Goal: Transaction & Acquisition: Purchase product/service

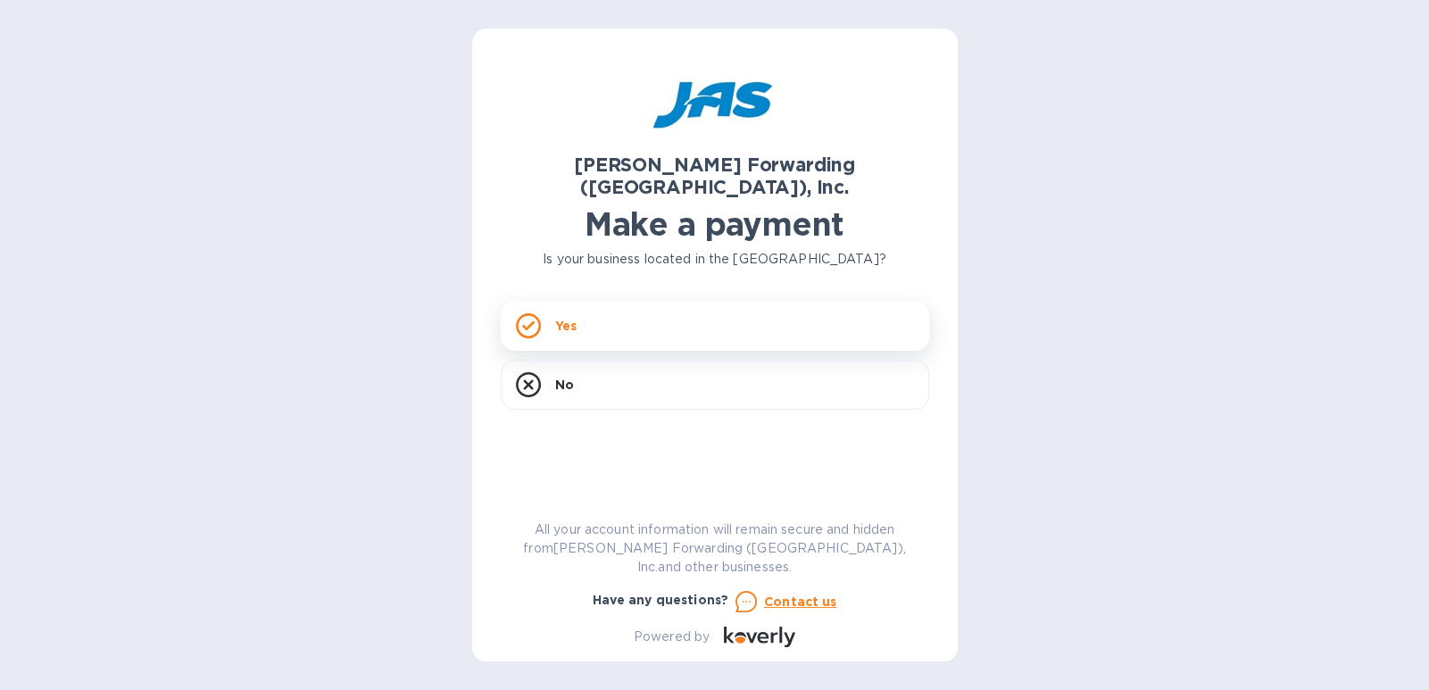
click at [643, 301] on div "Yes" at bounding box center [715, 326] width 428 height 50
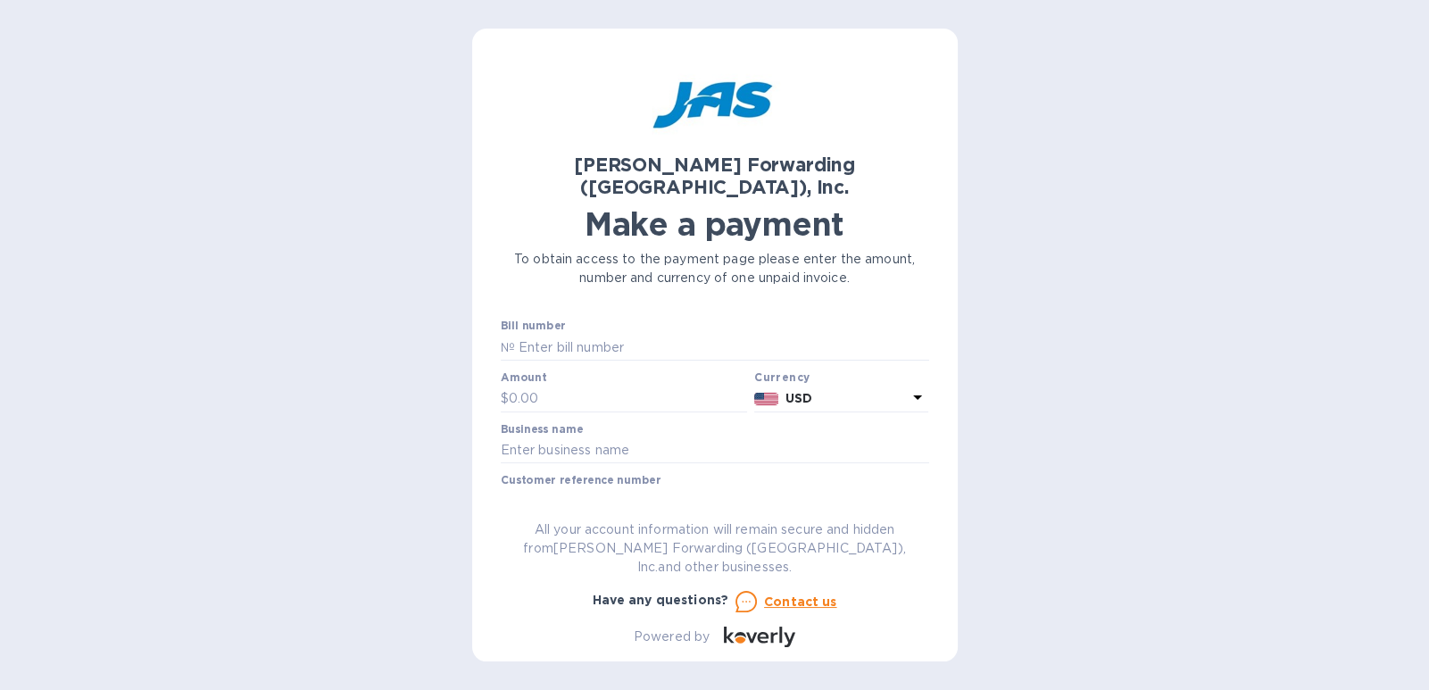
click at [607, 541] on p "All your account information will remain secure and hidden from [PERSON_NAME] F…" at bounding box center [715, 548] width 428 height 56
click at [635, 334] on input "text" at bounding box center [722, 347] width 414 height 27
type input "CHI503364059"
click at [583, 386] on input "text" at bounding box center [628, 399] width 239 height 27
type input "330.34"
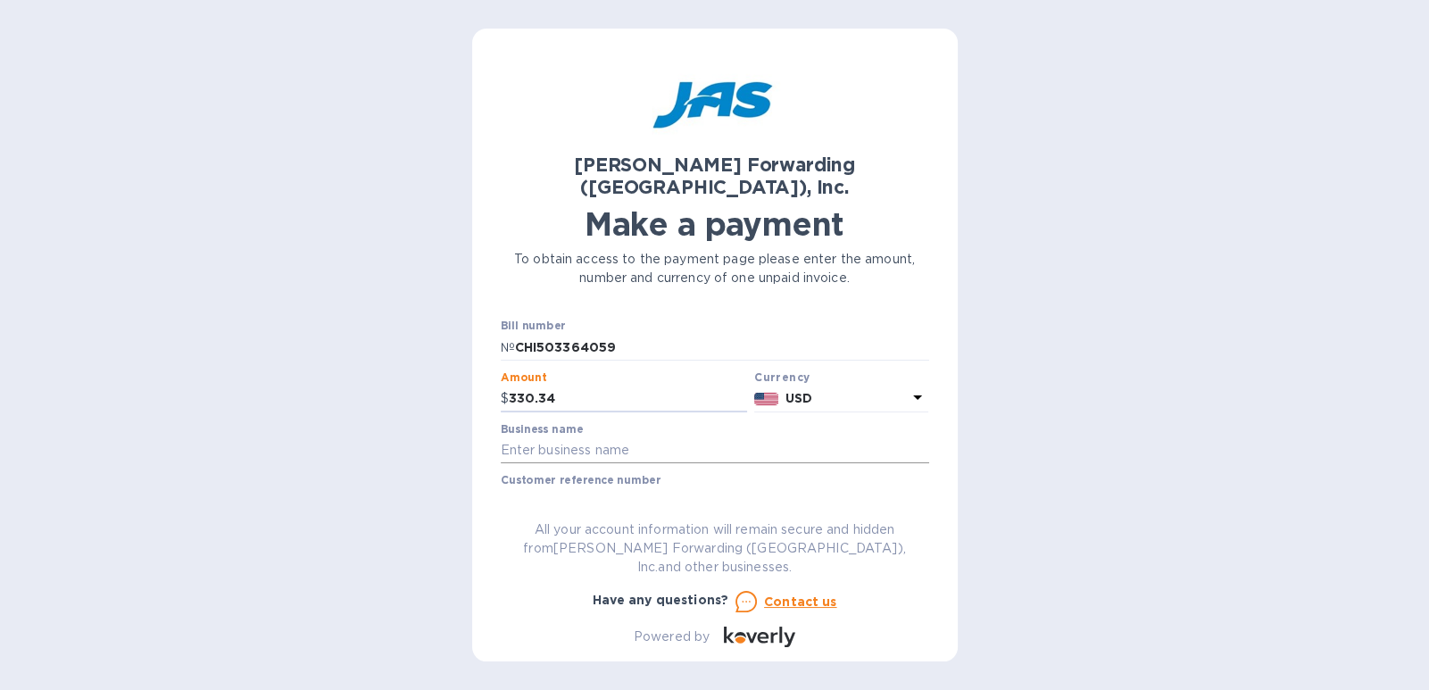
click at [655, 437] on input "text" at bounding box center [715, 450] width 428 height 27
type input "AXIAL INDUSTRIES LIMITED"
click at [731, 488] on input "text" at bounding box center [715, 501] width 428 height 27
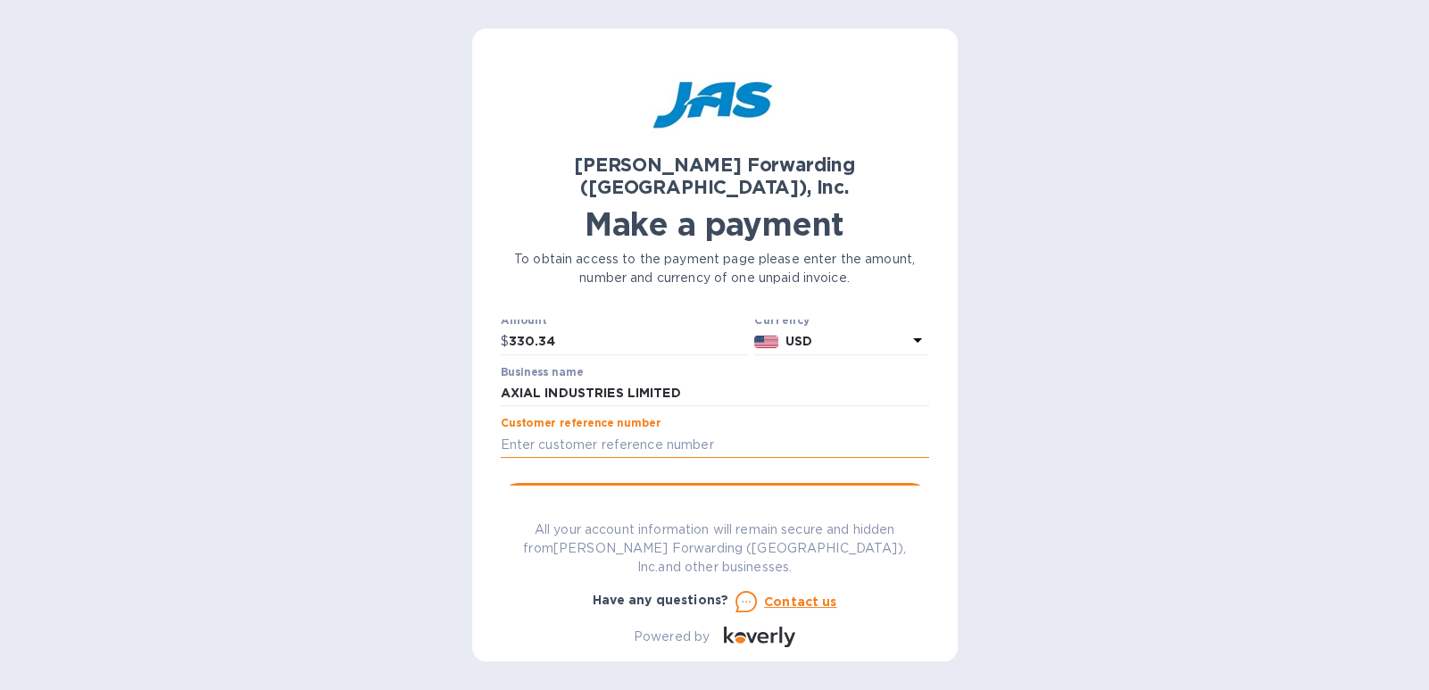
scroll to position [88, 0]
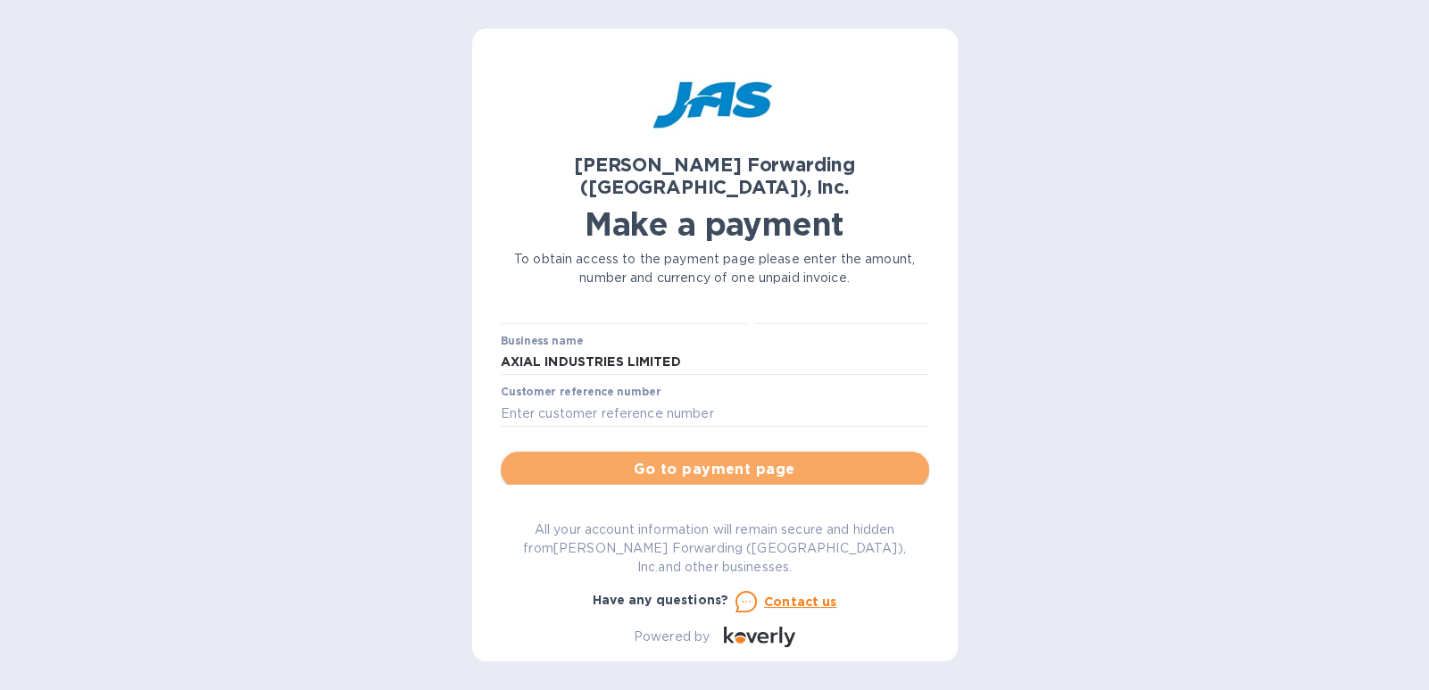
click at [759, 459] on span "Go to payment page" at bounding box center [715, 469] width 400 height 21
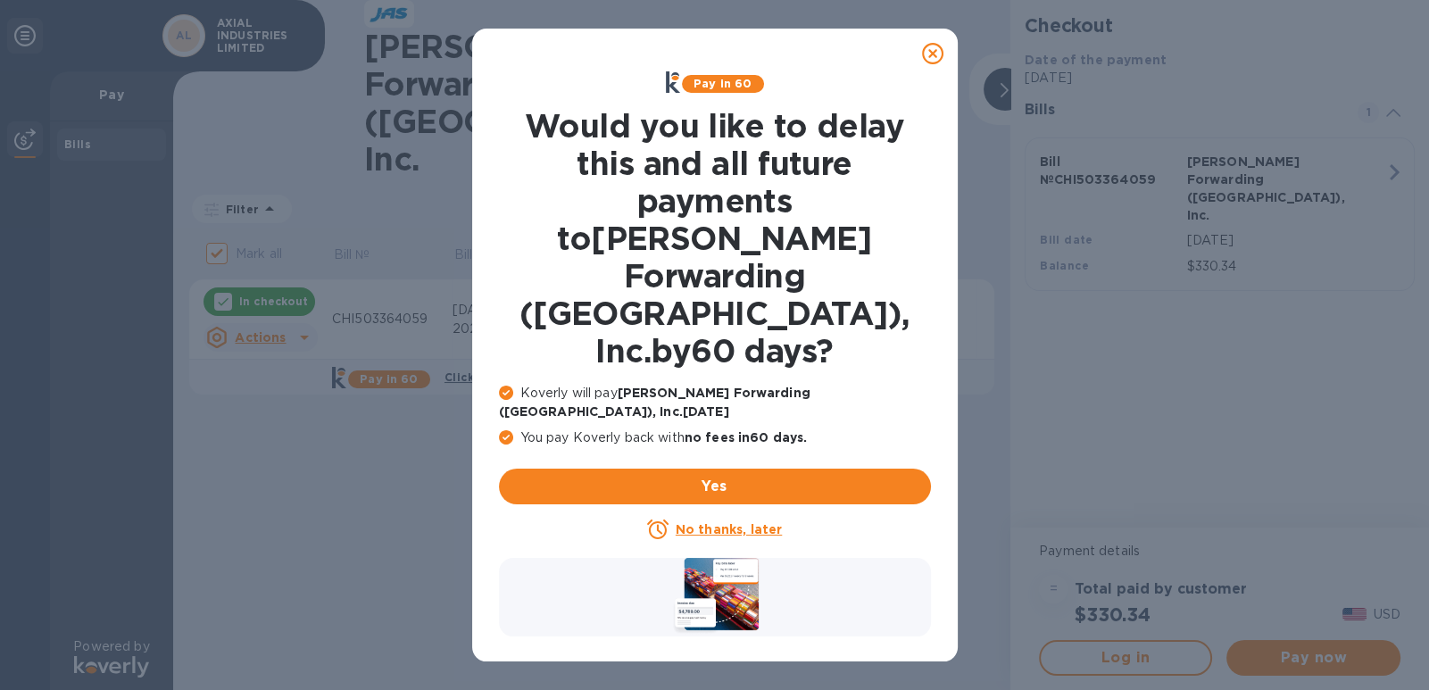
click at [935, 52] on icon at bounding box center [932, 53] width 21 height 21
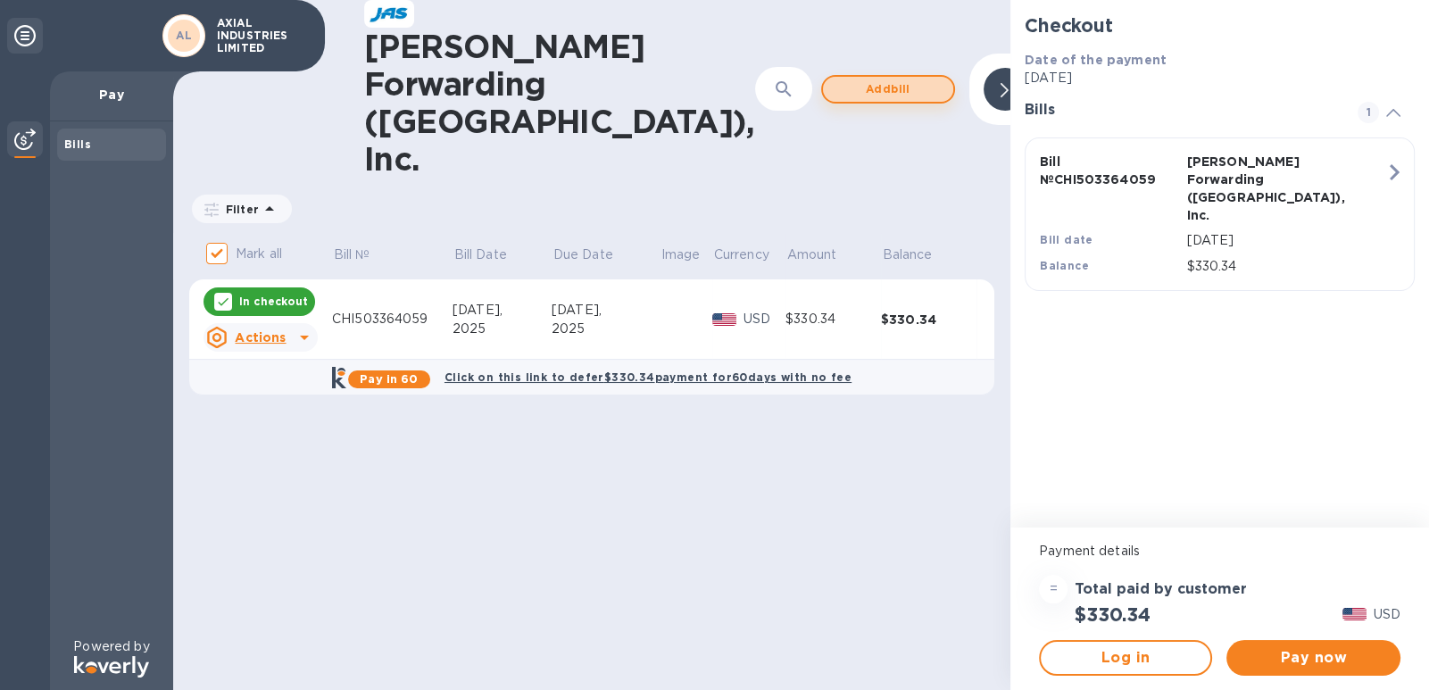
click at [837, 79] on span "Add bill" at bounding box center [888, 89] width 102 height 21
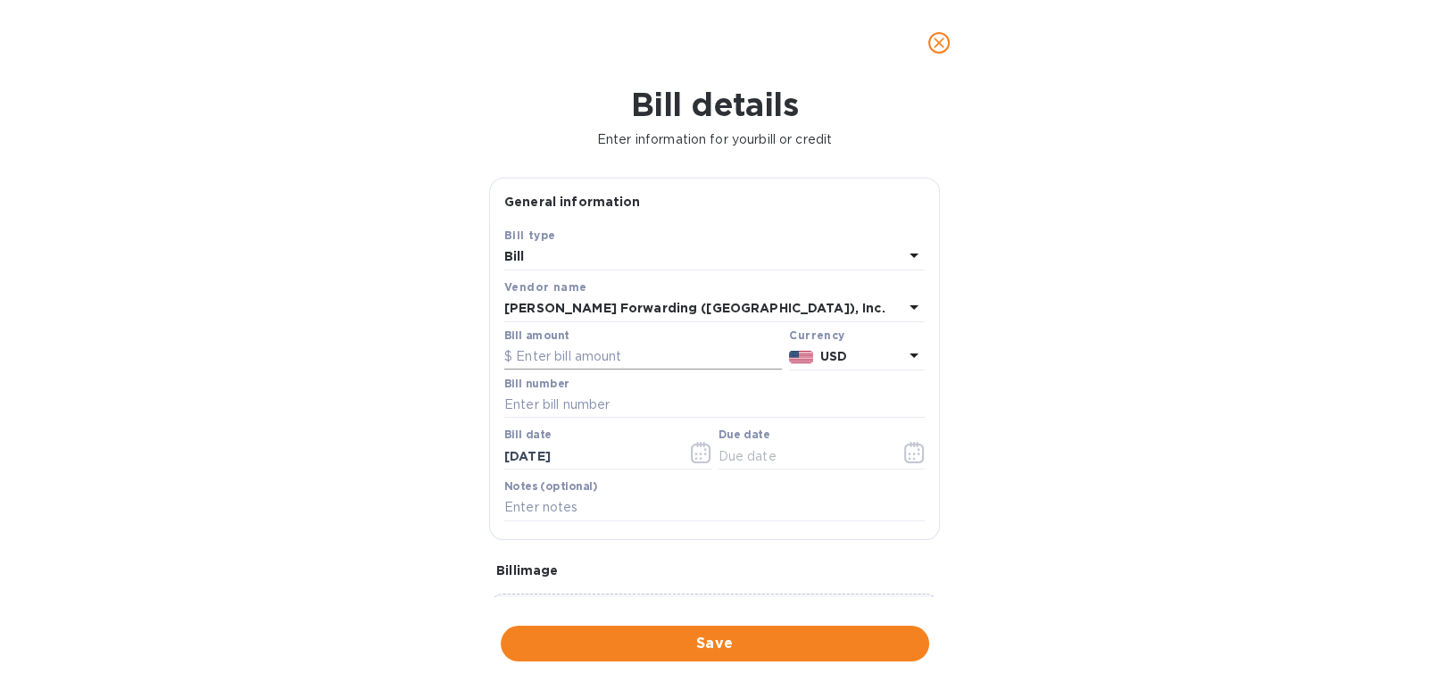
click at [628, 349] on input "text" at bounding box center [643, 357] width 278 height 27
click at [942, 34] on icon "close" at bounding box center [939, 43] width 18 height 18
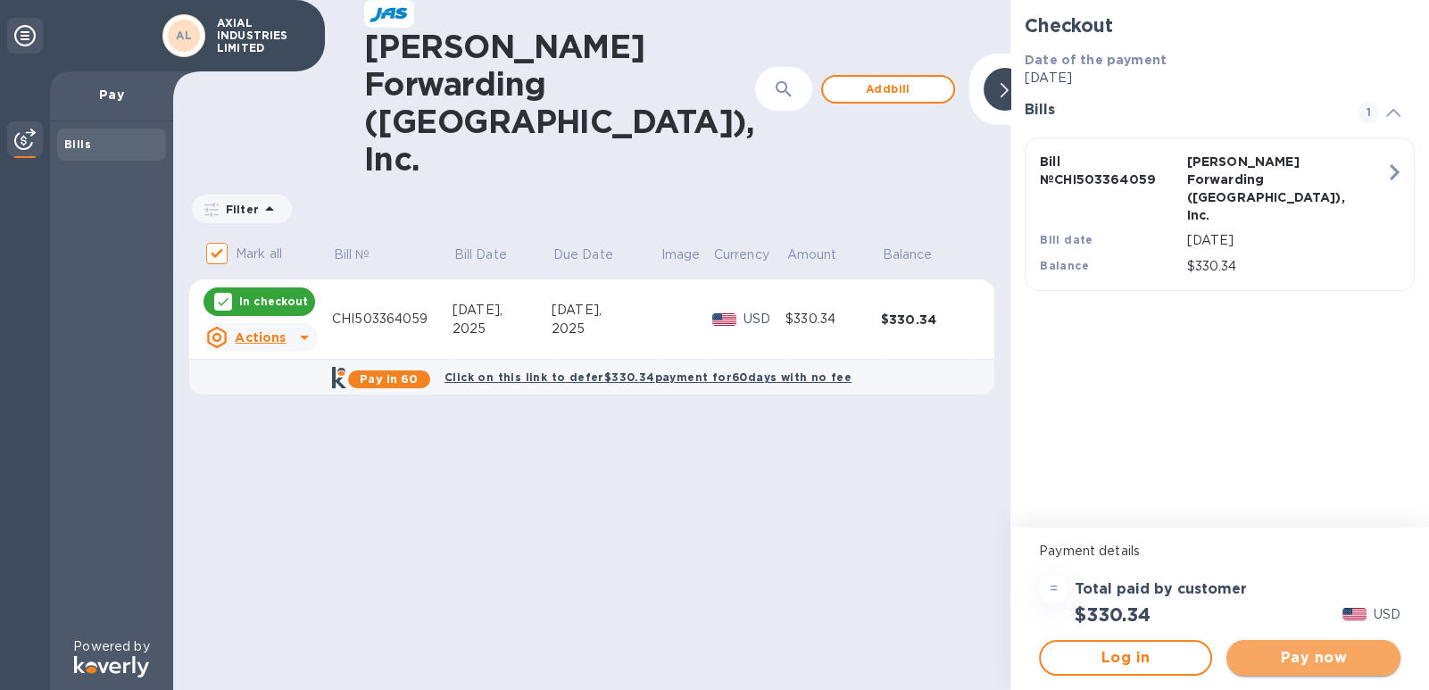
click at [1308, 653] on span "Pay now" at bounding box center [1313, 657] width 145 height 21
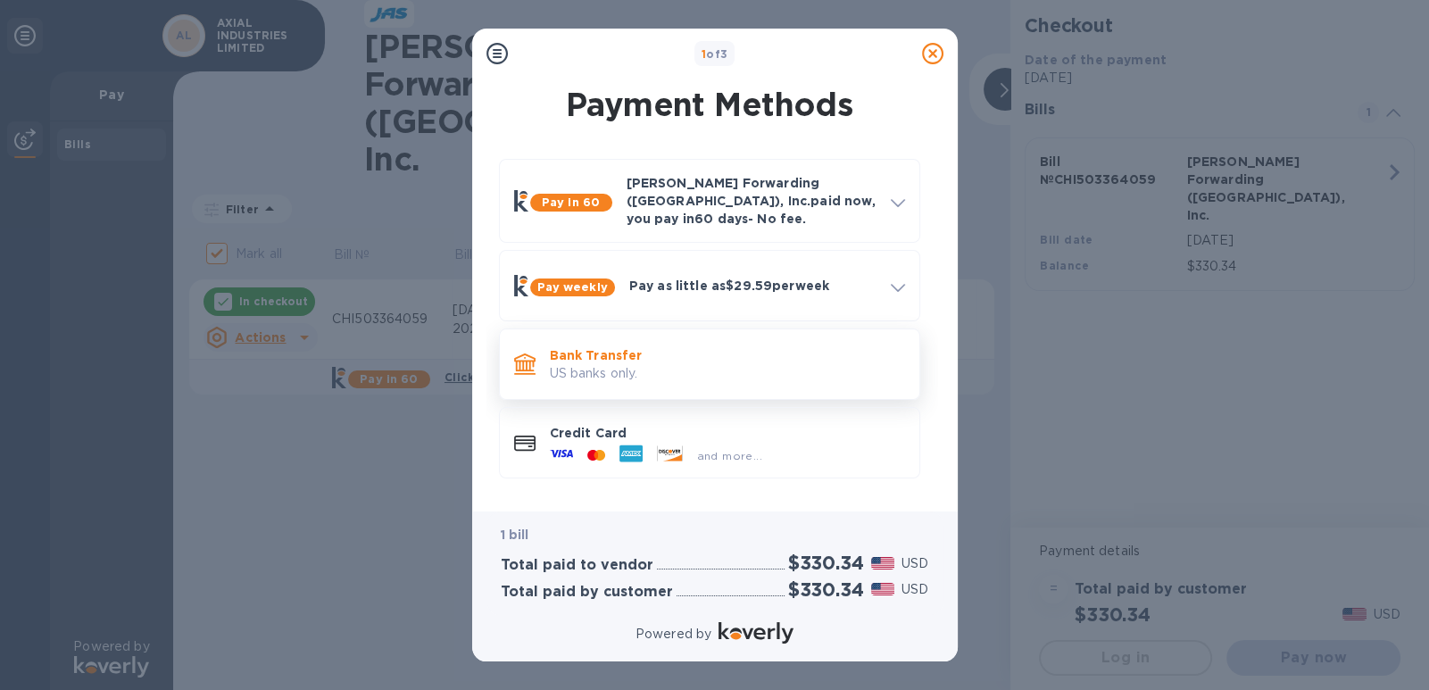
click at [620, 346] on p "Bank Transfer" at bounding box center [727, 355] width 355 height 18
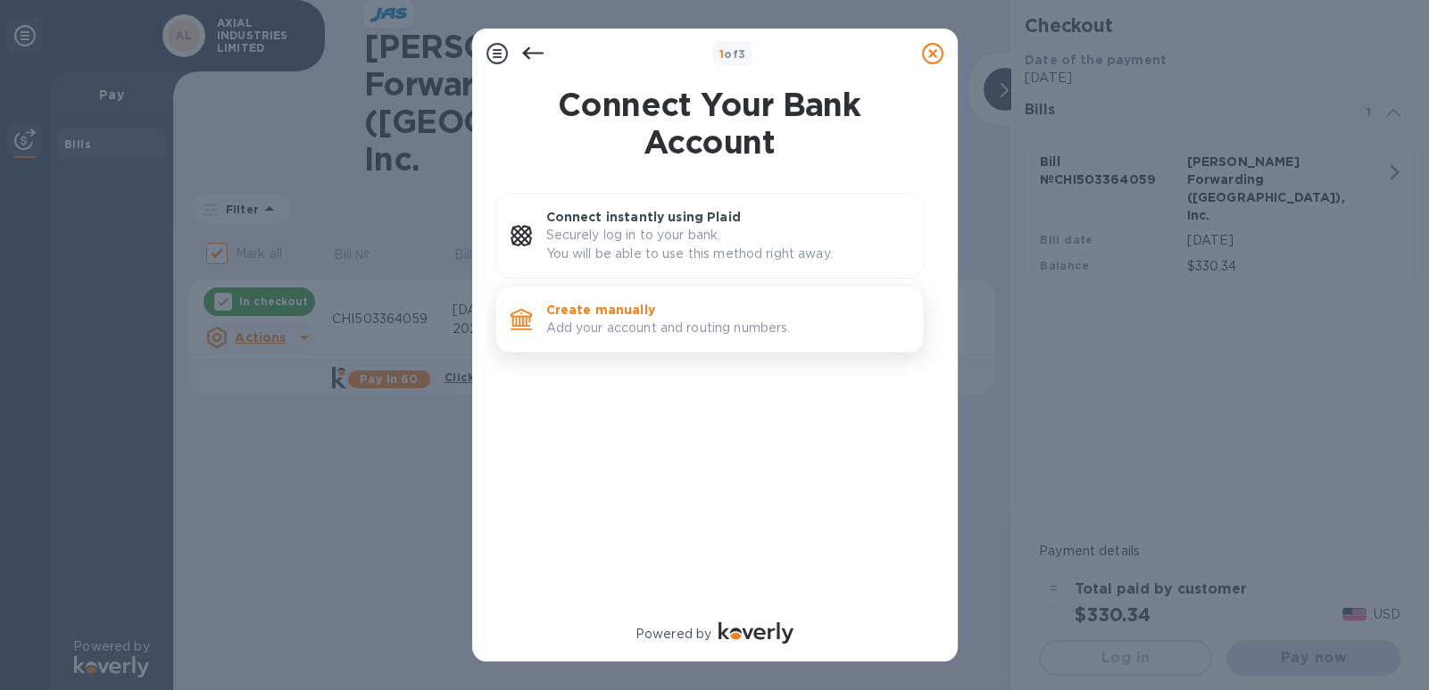
click at [624, 319] on p "Add your account and routing numbers." at bounding box center [727, 328] width 362 height 19
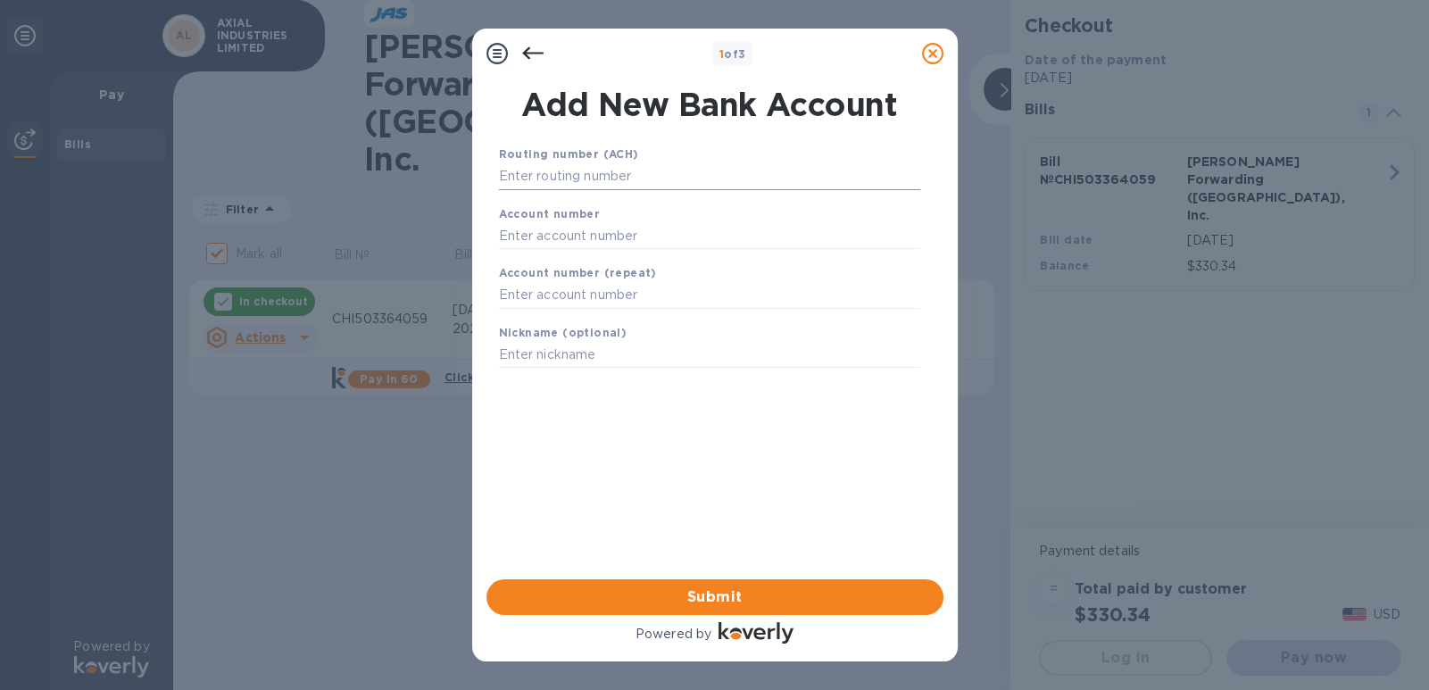
click at [660, 172] on input "text" at bounding box center [709, 176] width 421 height 27
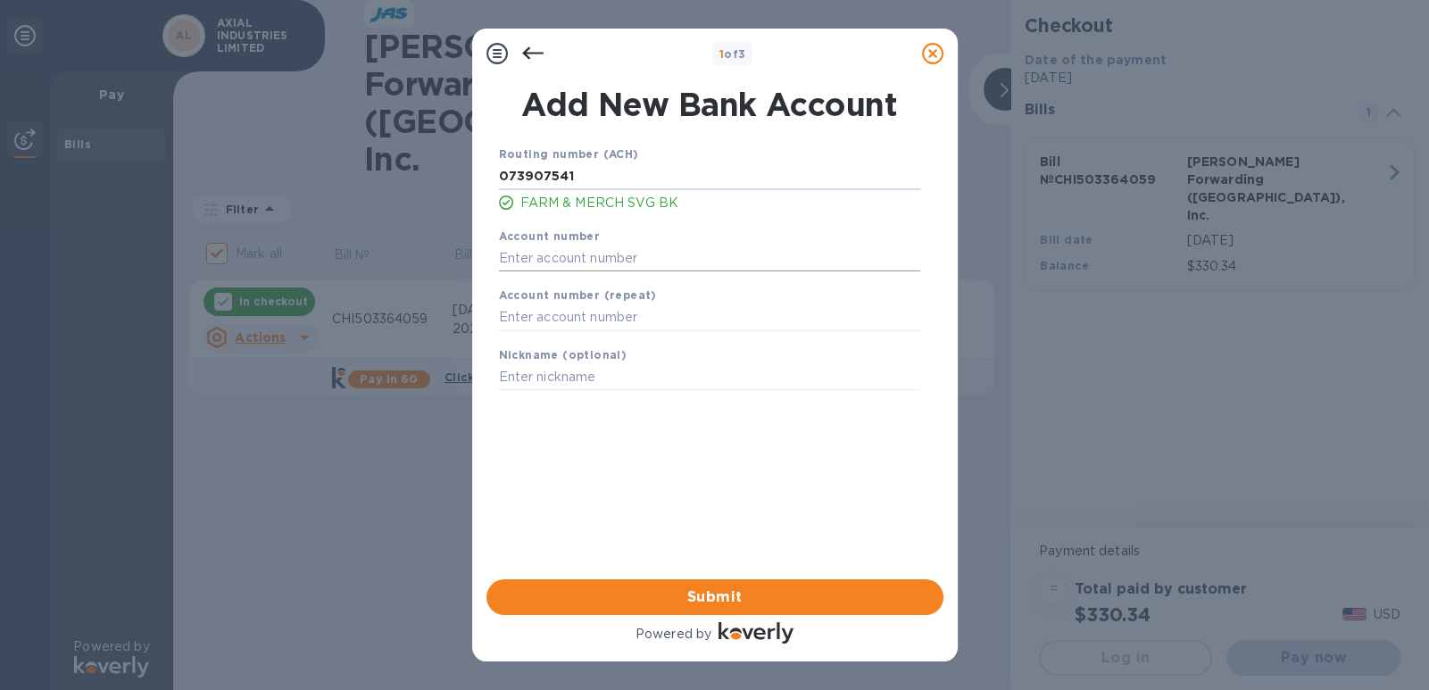
type input "073907541"
click at [672, 254] on input "text" at bounding box center [709, 258] width 421 height 27
type input "20117605"
click at [662, 312] on input "text" at bounding box center [709, 317] width 421 height 27
type input "20117605"
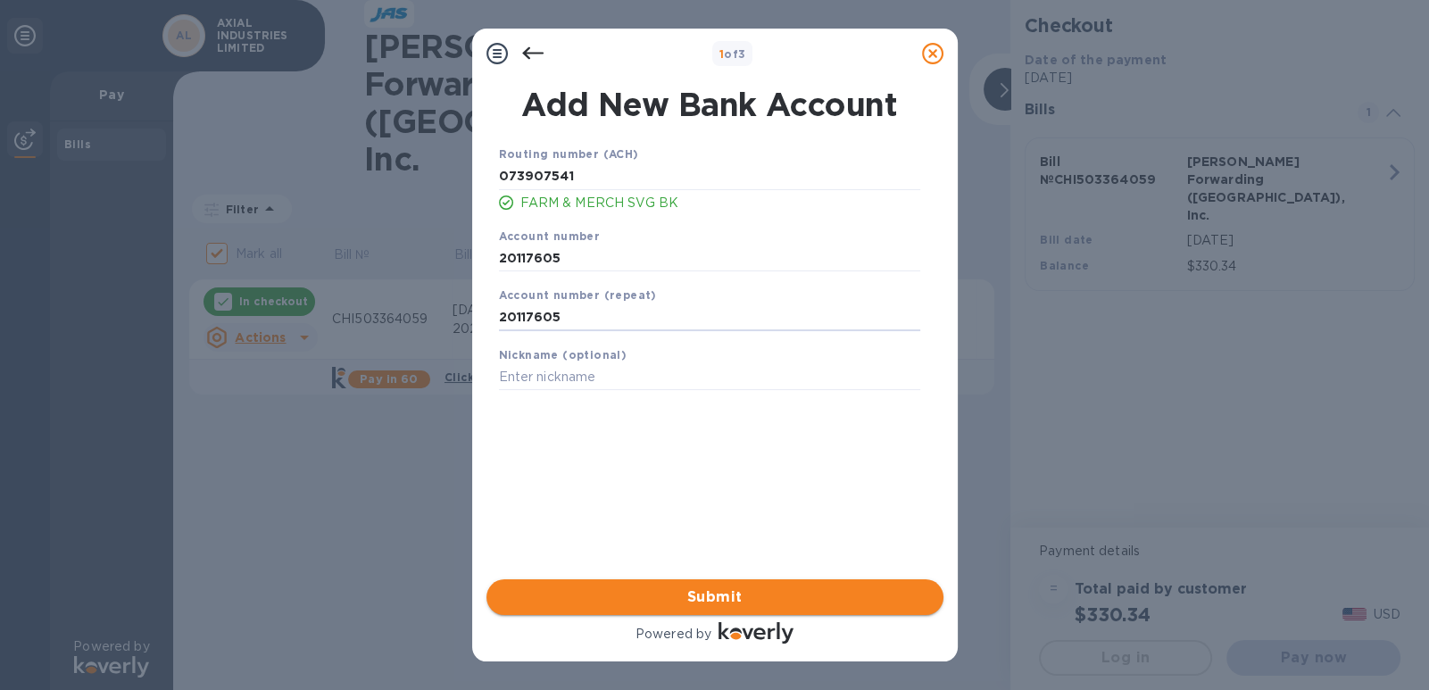
click at [721, 595] on span "Submit" at bounding box center [715, 596] width 428 height 21
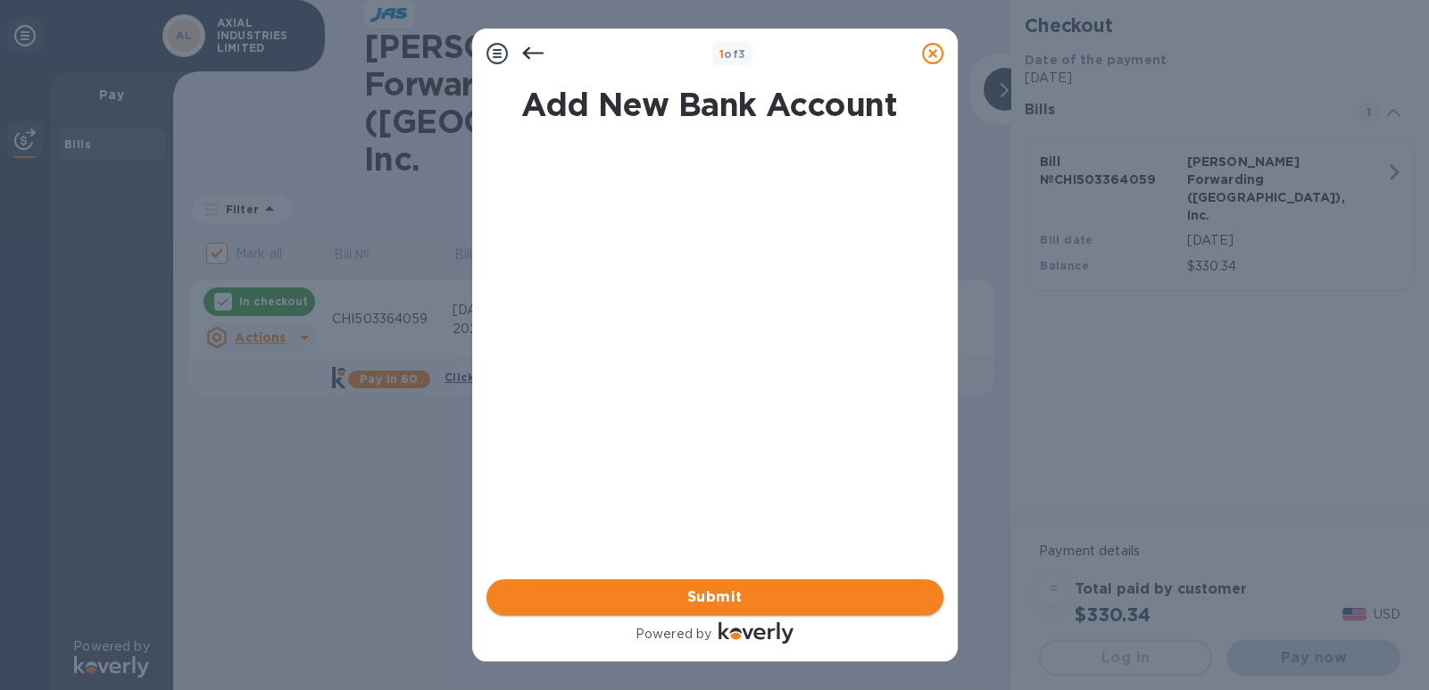
click at [721, 595] on span "Submit" at bounding box center [715, 596] width 428 height 21
